Goal: Task Accomplishment & Management: Manage account settings

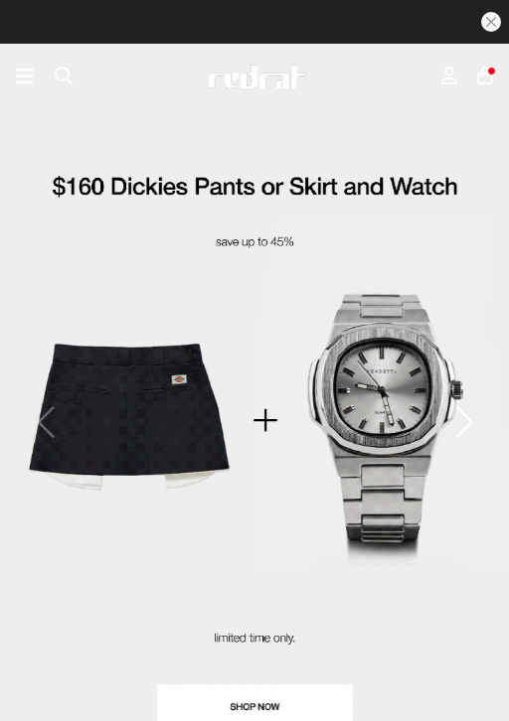
click at [455, 71] on icon at bounding box center [449, 76] width 16 height 21
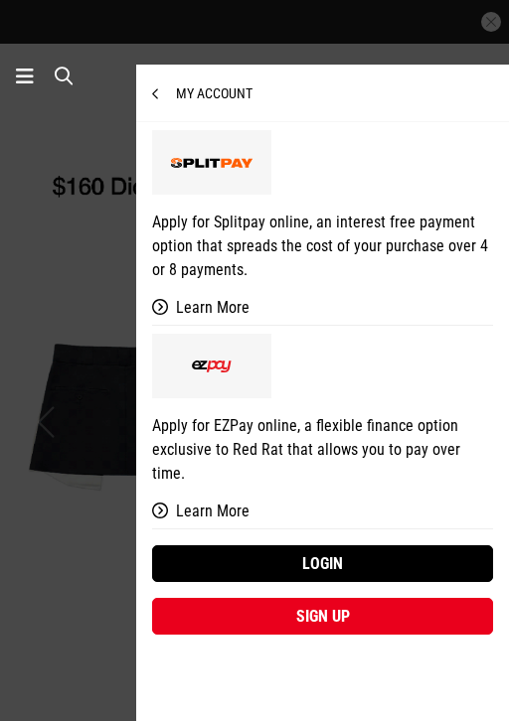
click at [351, 545] on link "Login" at bounding box center [322, 563] width 341 height 37
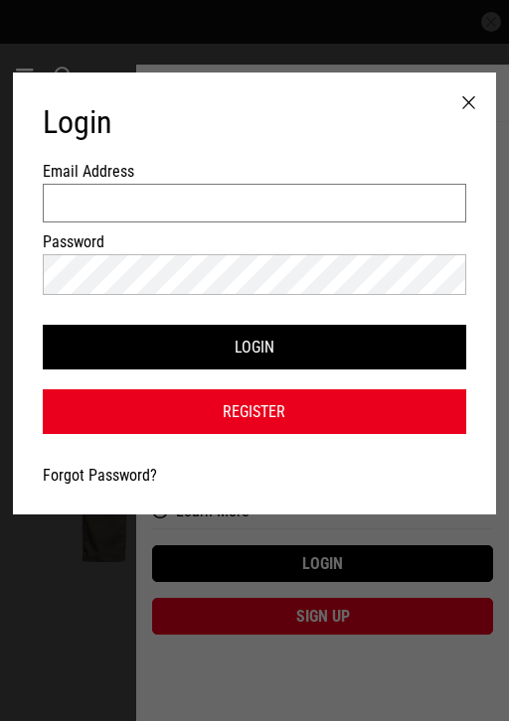
click at [393, 189] on input "Email Address" at bounding box center [254, 203] width 423 height 39
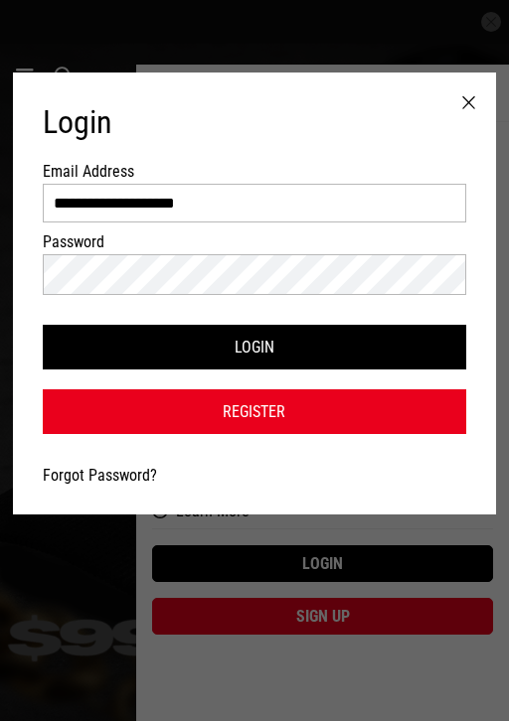
type input "**********"
click at [253, 351] on button "Login" at bounding box center [254, 347] width 423 height 45
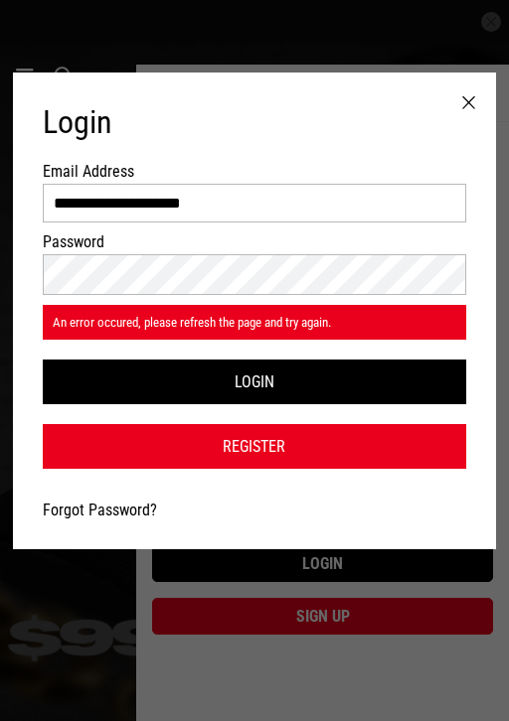
click at [305, 395] on button "Login" at bounding box center [254, 382] width 423 height 45
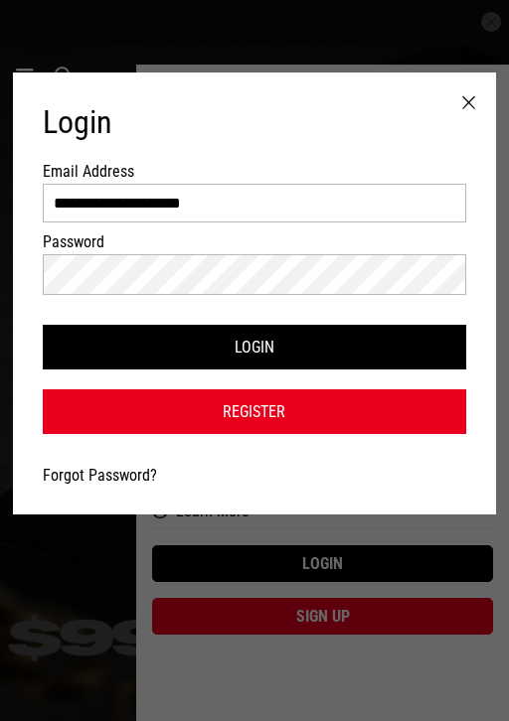
click at [274, 369] on button "Login" at bounding box center [254, 347] width 423 height 45
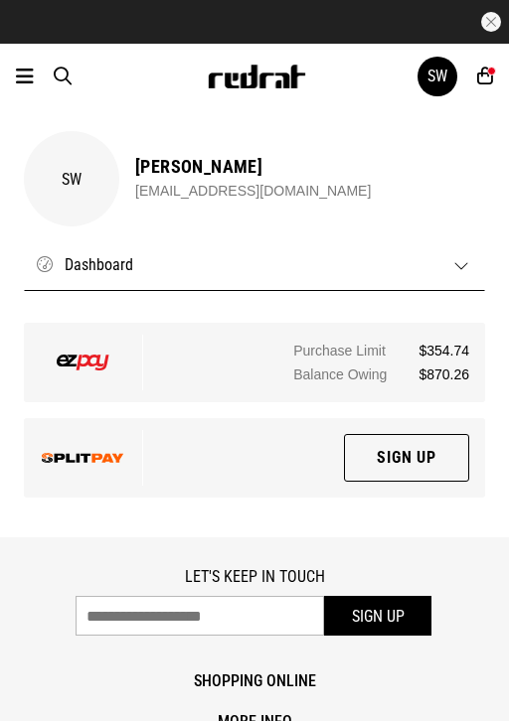
click at [500, 66] on div "Men Women Sale SW Hi, Shiloh New Back Footwear Back Mens Back Womens Back Youth…" at bounding box center [254, 76] width 509 height 65
click at [504, 68] on div "Men Women Sale SW Hi, Shiloh New Back Footwear Back Mens Back Womens Back Youth…" at bounding box center [254, 76] width 509 height 65
click at [492, 71] on div "8" at bounding box center [491, 71] width 9 height 9
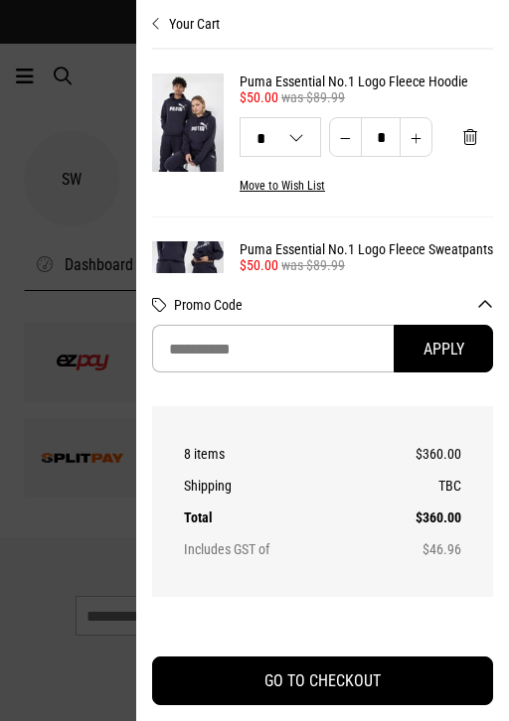
click at [94, 229] on div at bounding box center [254, 360] width 509 height 721
